Goal: Find specific page/section: Find specific page/section

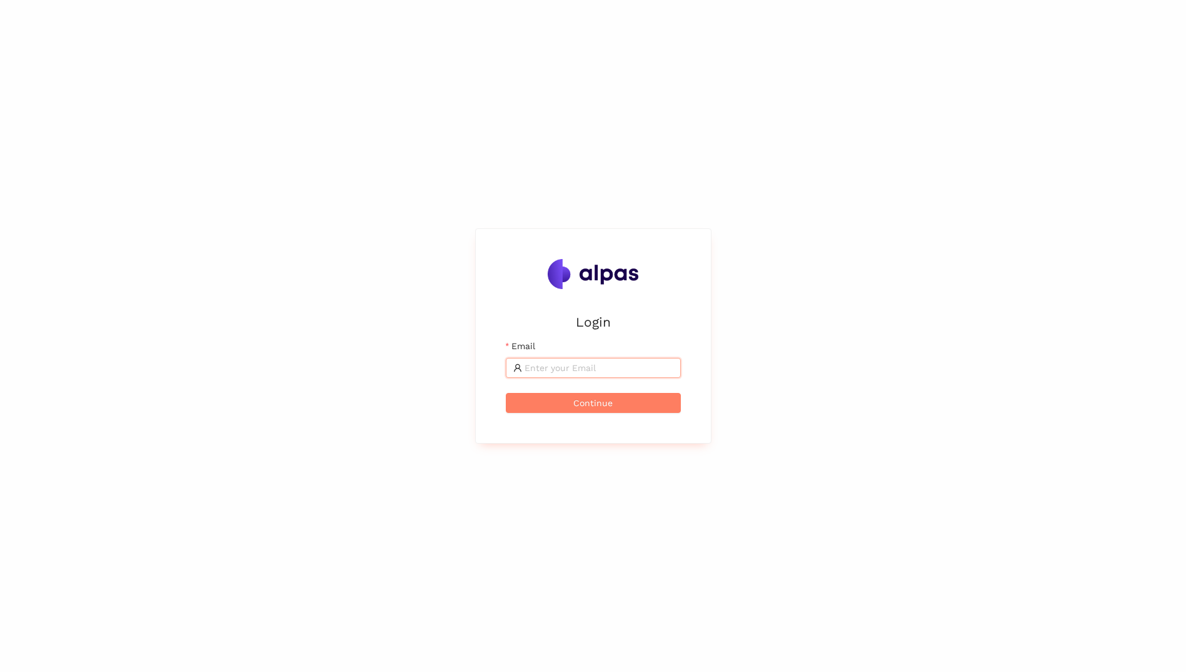
click at [642, 368] on input "Email" at bounding box center [599, 368] width 149 height 14
type input "bence.soerfoezoe@brose.com"
click at [506, 393] on button "Continue" at bounding box center [593, 403] width 175 height 20
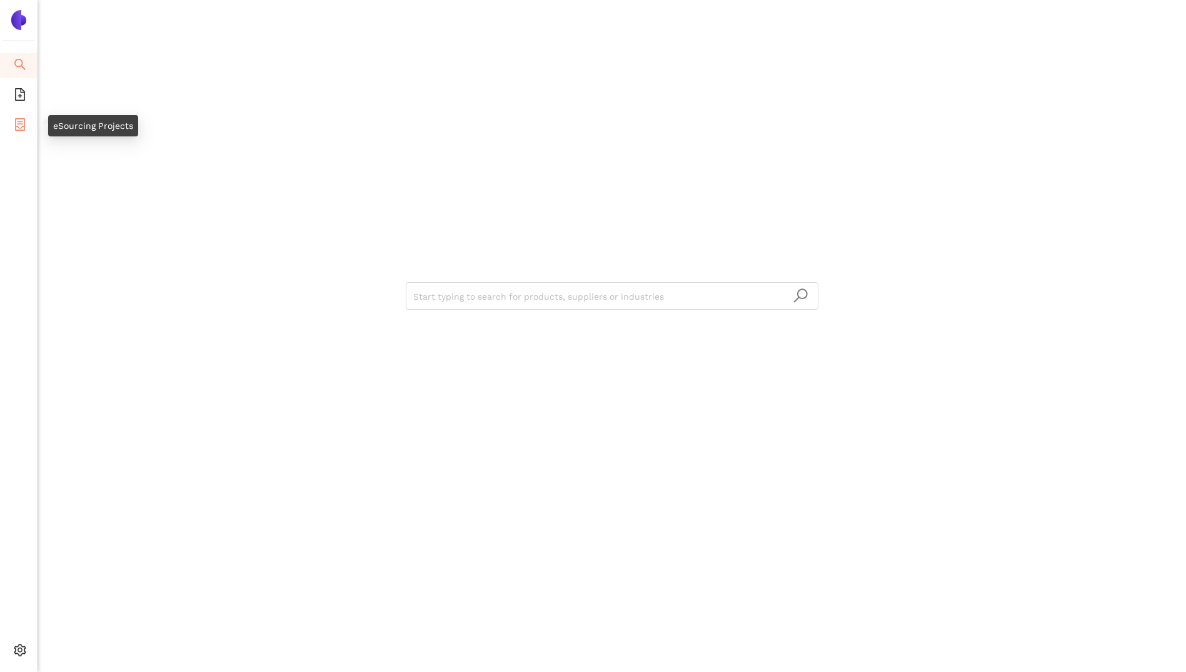
click at [18, 128] on icon "container" at bounding box center [20, 124] width 10 height 13
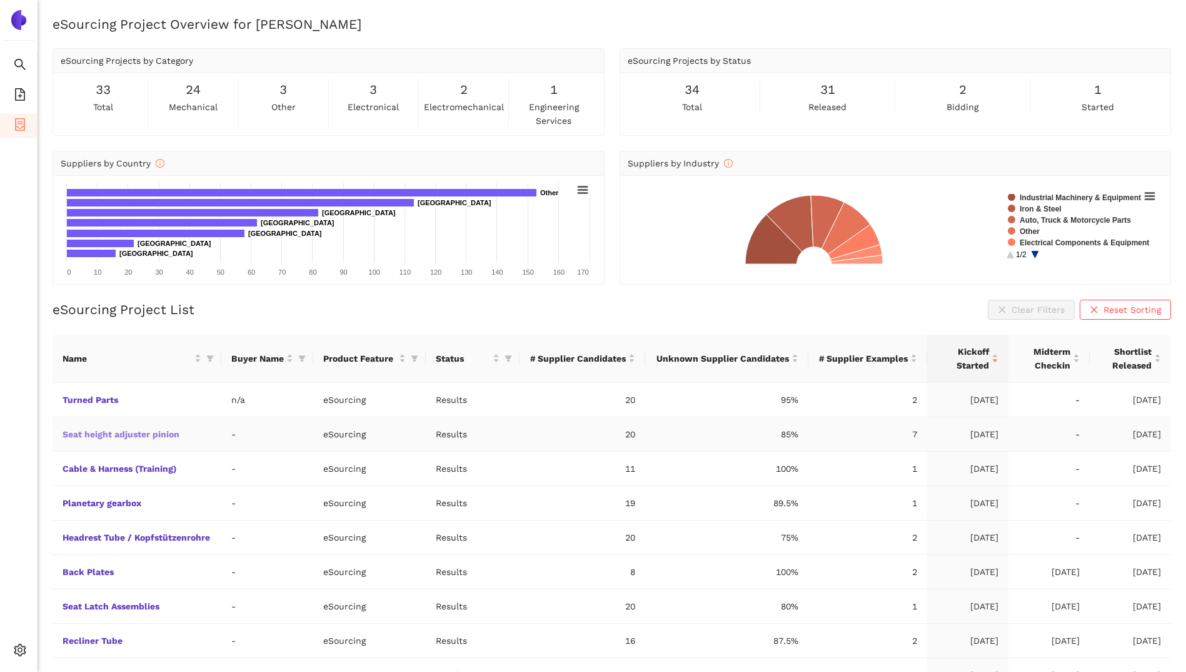
click at [0, 0] on link "Seat height adjuster pinion" at bounding box center [0, 0] width 0 height 0
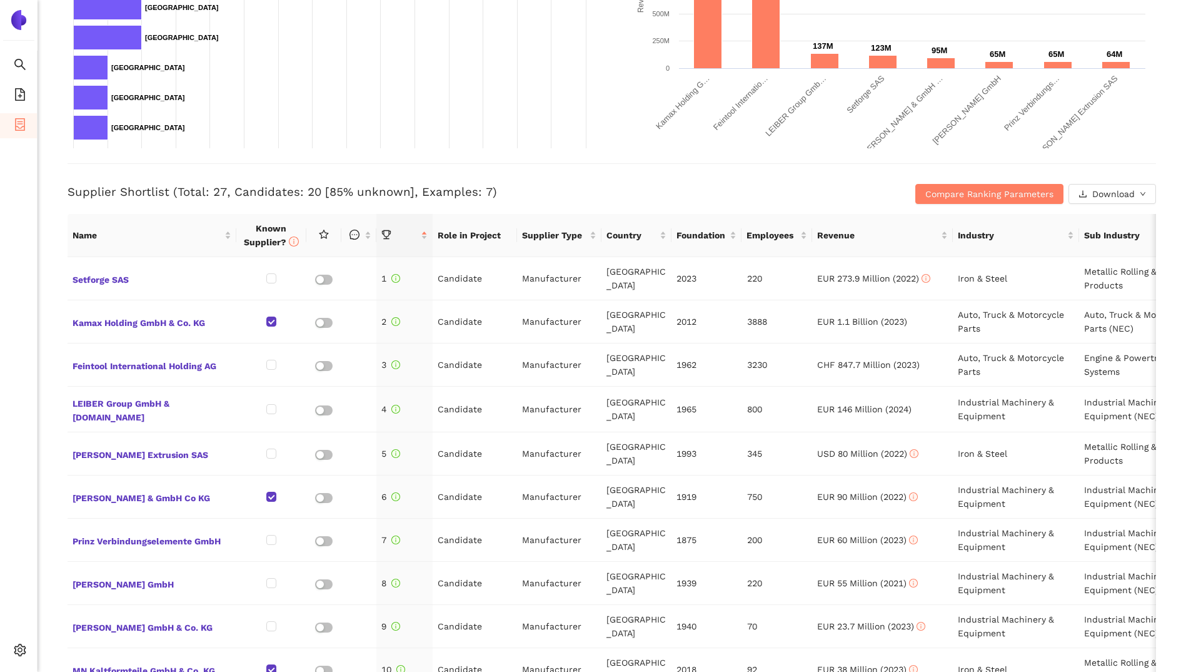
scroll to position [375, 0]
